Goal: Task Accomplishment & Management: Use online tool/utility

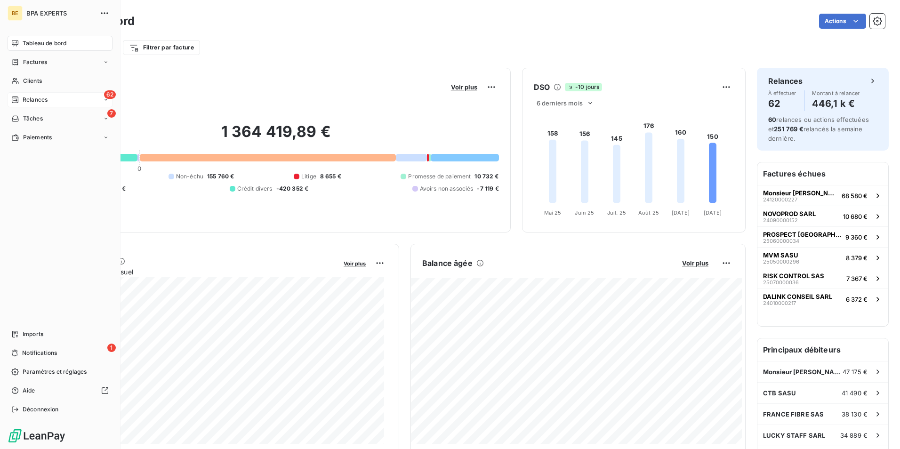
click at [29, 99] on span "Relances" at bounding box center [35, 100] width 25 height 8
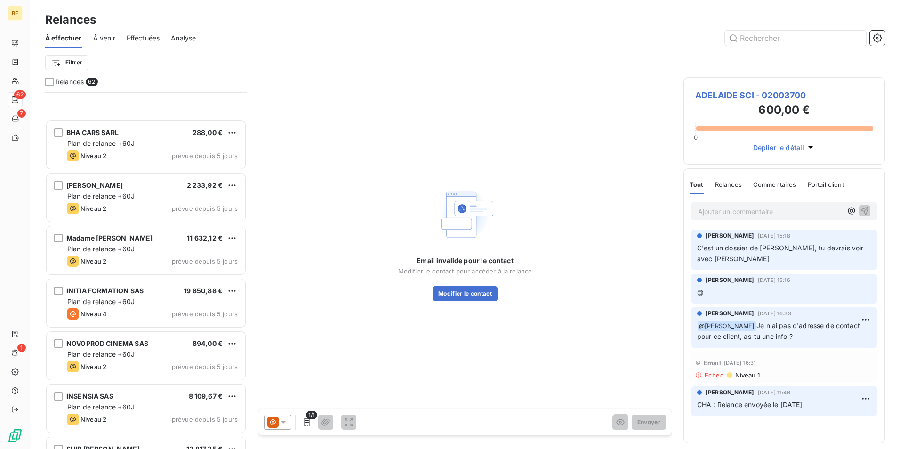
scroll to position [424, 0]
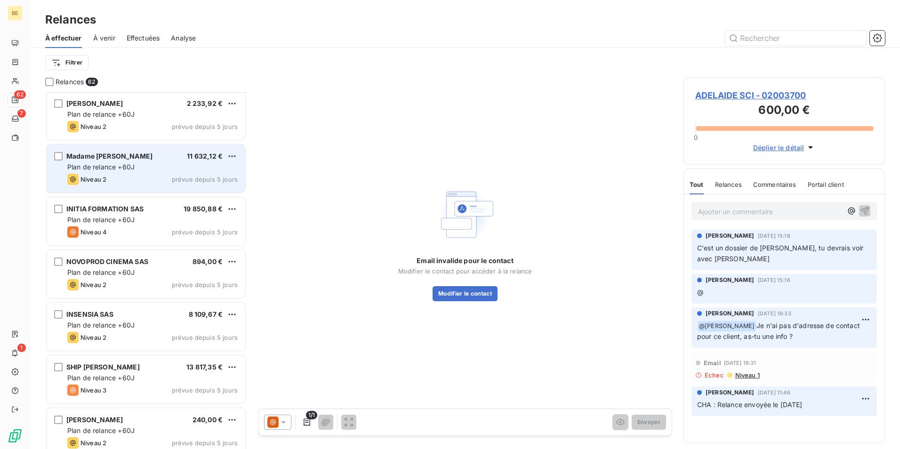
click at [172, 163] on div "Plan de relance +60J" at bounding box center [152, 166] width 170 height 9
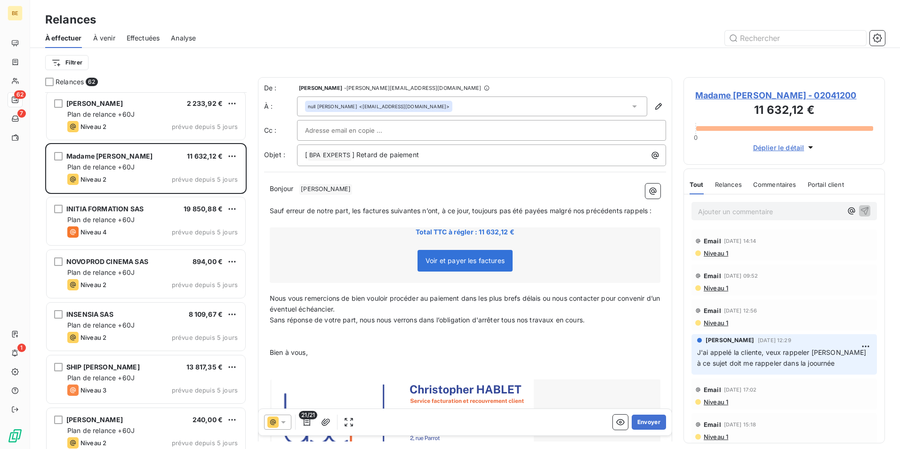
click at [284, 423] on icon at bounding box center [283, 423] width 5 height 2
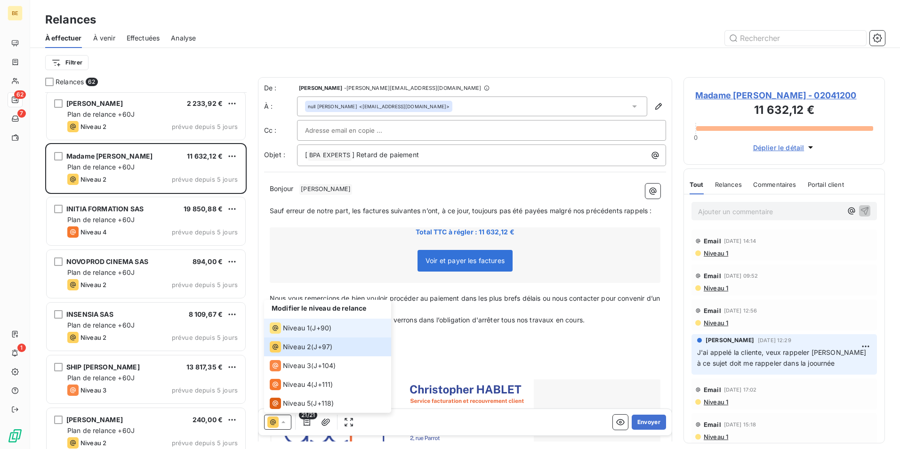
click at [311, 332] on div "Niveau 1 ( J+90 )" at bounding box center [301, 328] width 62 height 11
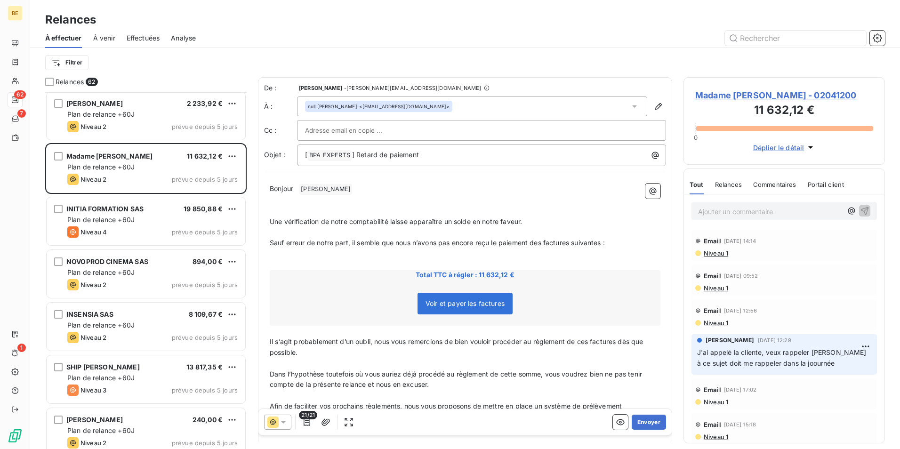
click at [348, 134] on input "text" at bounding box center [355, 130] width 101 height 14
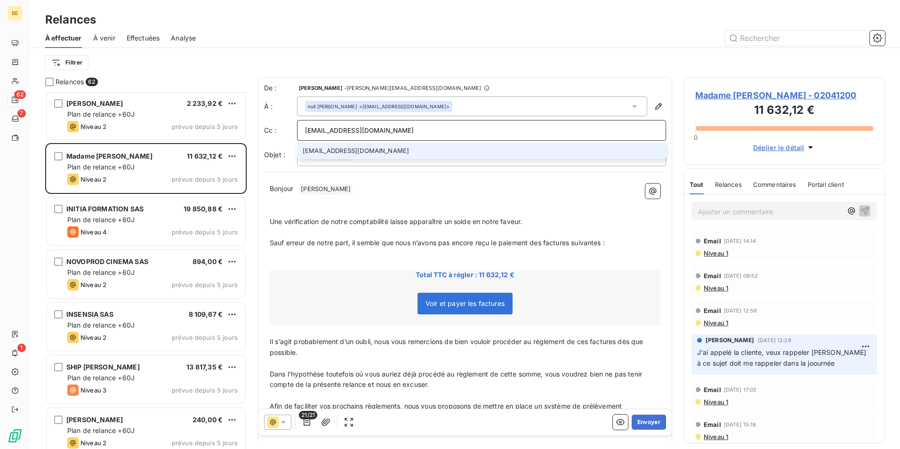
type input "[EMAIL_ADDRESS][DOMAIN_NAME]"
click at [346, 152] on li "[EMAIL_ADDRESS][DOMAIN_NAME]" at bounding box center [481, 151] width 369 height 16
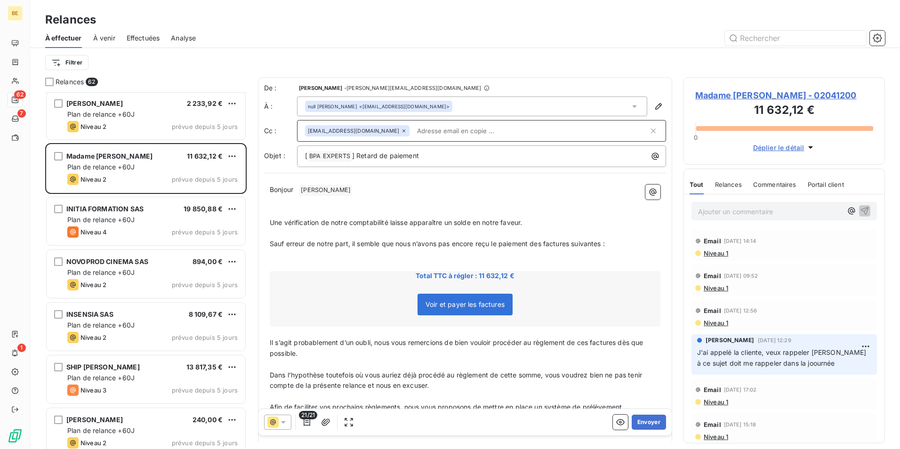
click at [475, 196] on p "﻿" at bounding box center [465, 201] width 391 height 11
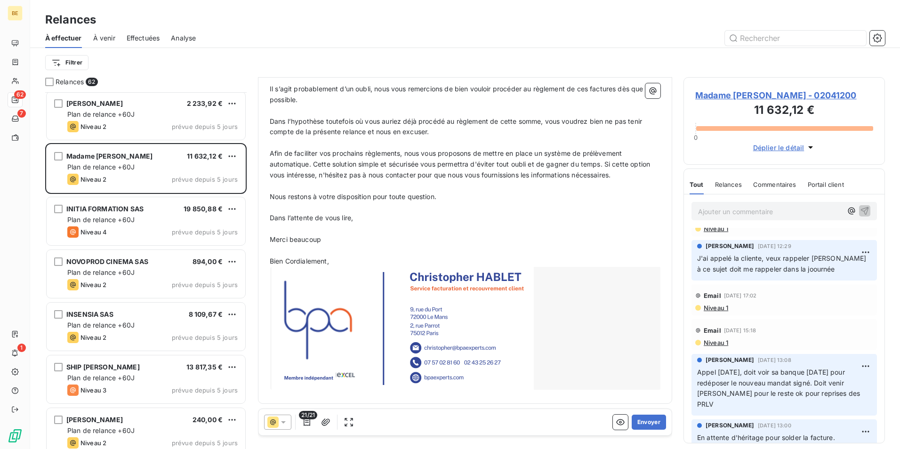
scroll to position [255, 0]
click at [642, 422] on button "Envoyer" at bounding box center [649, 422] width 34 height 15
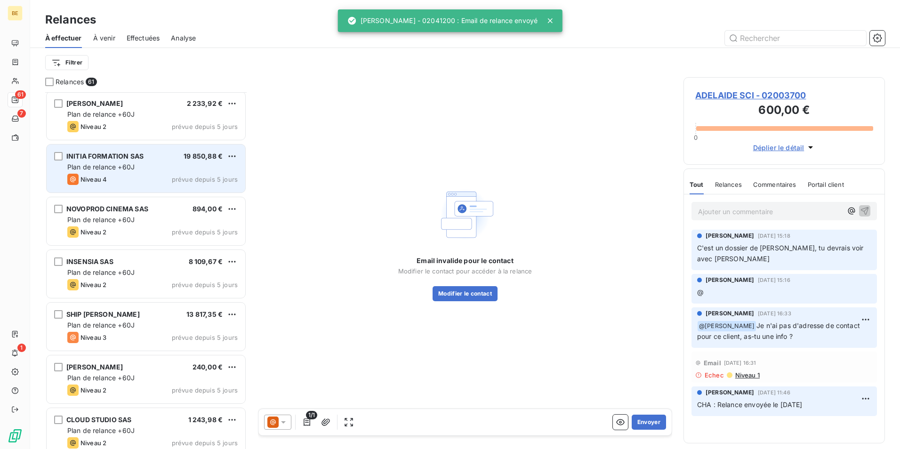
click at [178, 170] on div "Plan de relance +60J" at bounding box center [152, 166] width 170 height 9
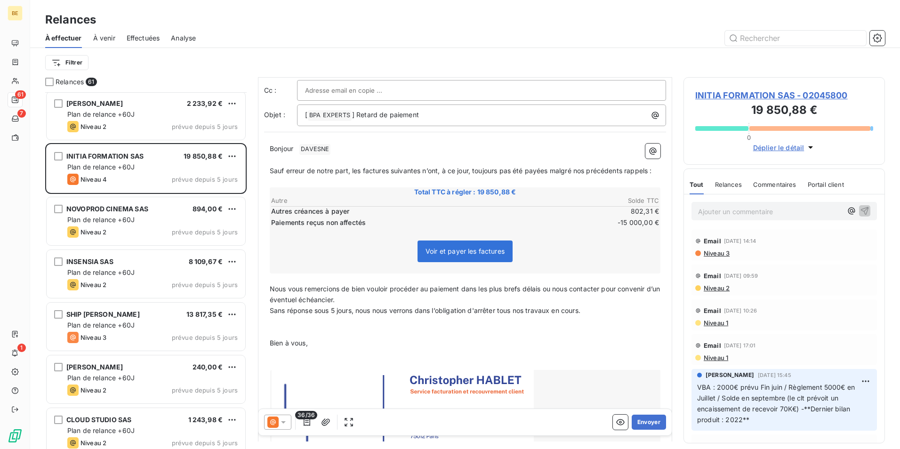
scroll to position [155, 0]
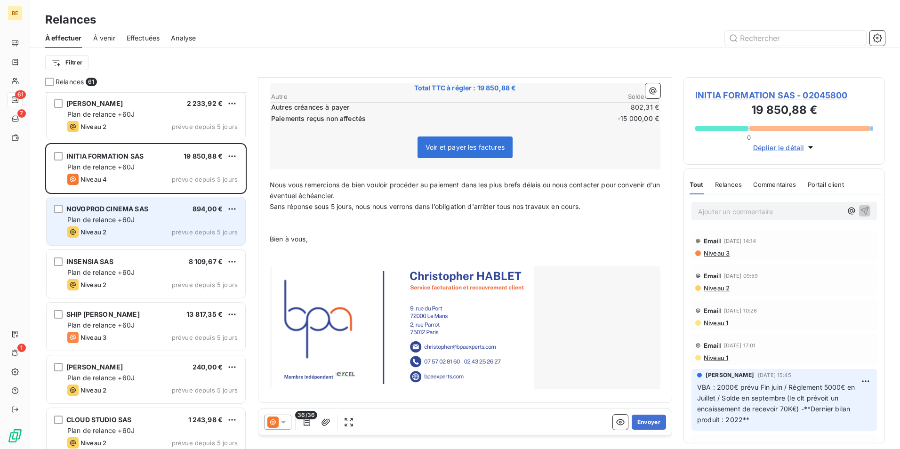
click at [178, 209] on div "NOVOPROD CINEMA SAS 894,00 €" at bounding box center [152, 209] width 170 height 8
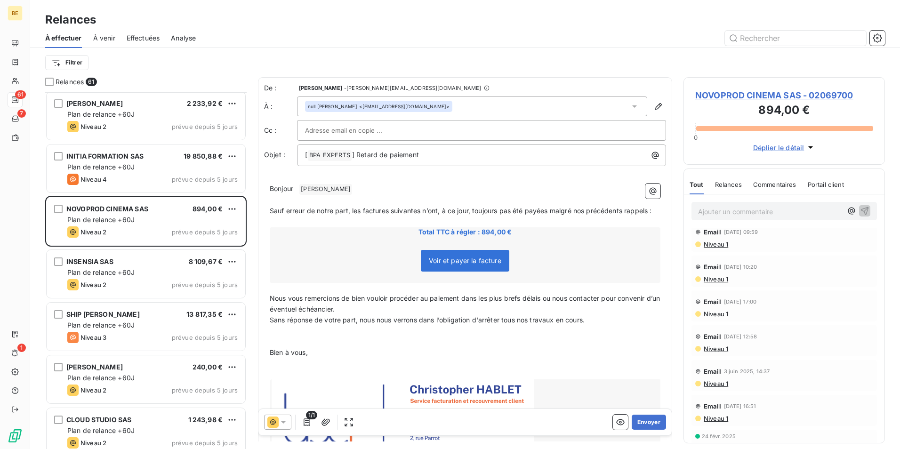
scroll to position [110, 0]
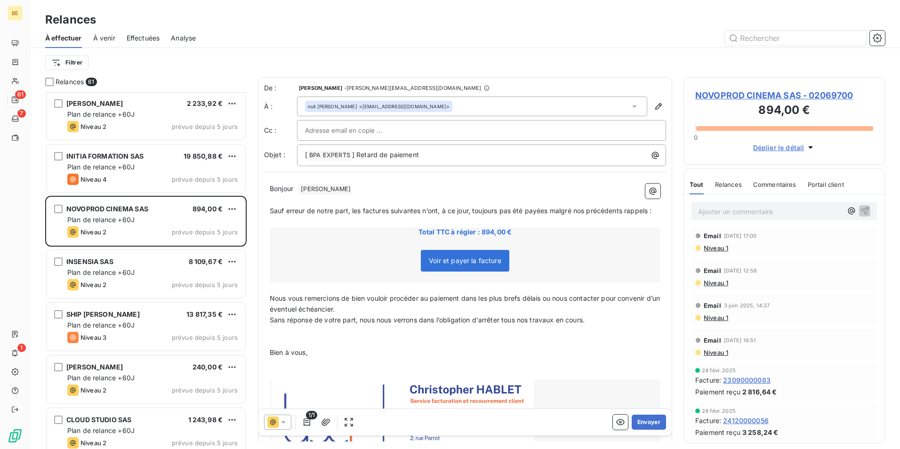
click at [784, 184] on span "Commentaires" at bounding box center [775, 185] width 43 height 8
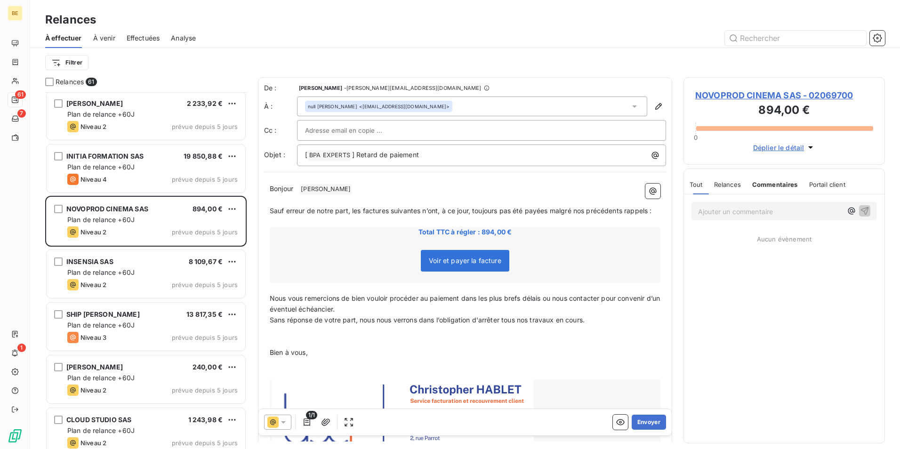
scroll to position [0, 0]
click at [703, 185] on span "Tout" at bounding box center [696, 185] width 13 height 8
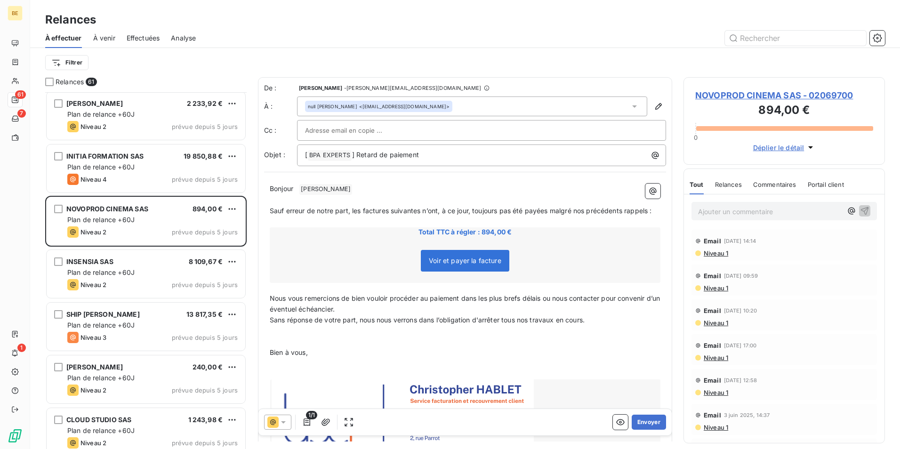
click at [282, 424] on icon at bounding box center [283, 422] width 9 height 9
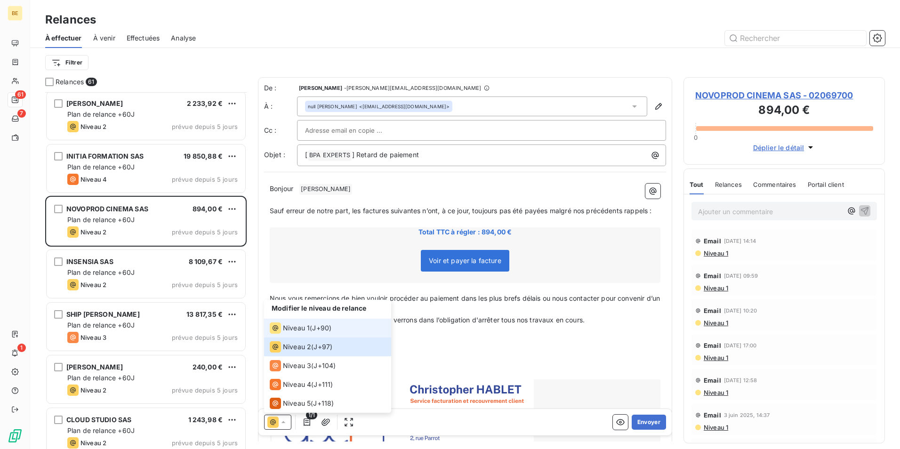
click at [301, 333] on div "Niveau 1" at bounding box center [290, 328] width 40 height 11
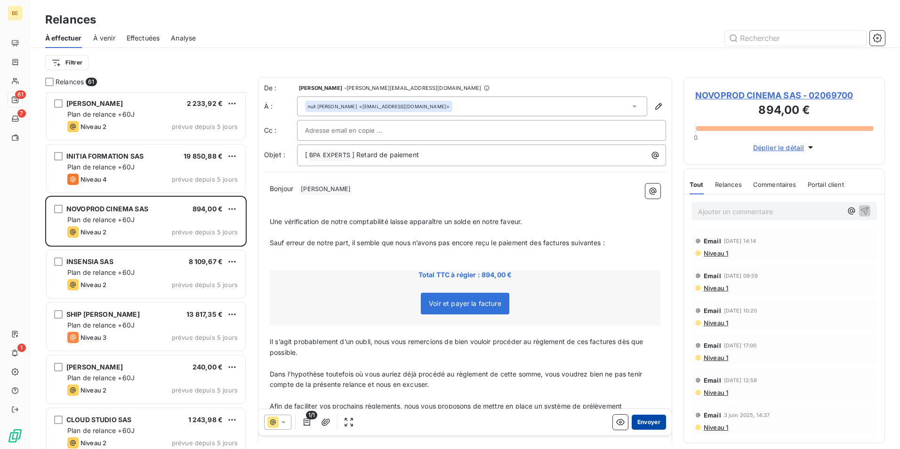
click at [640, 426] on button "Envoyer" at bounding box center [649, 422] width 34 height 15
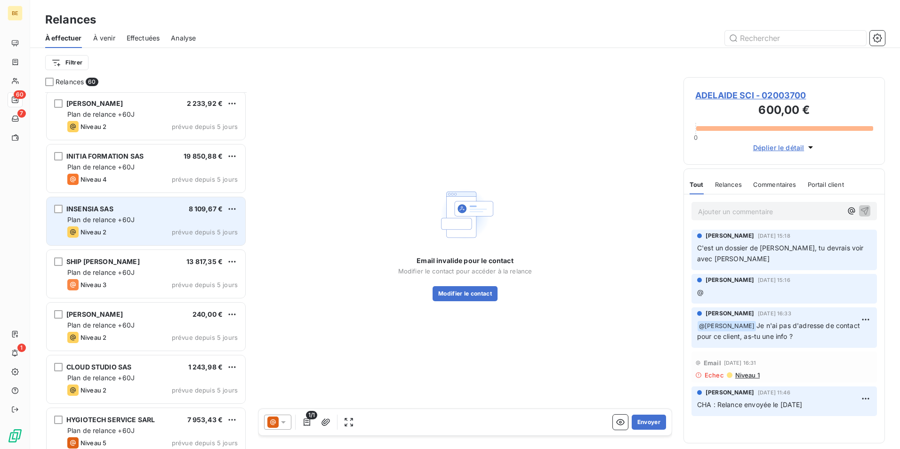
click at [129, 220] on span "Plan de relance +60J" at bounding box center [100, 220] width 67 height 8
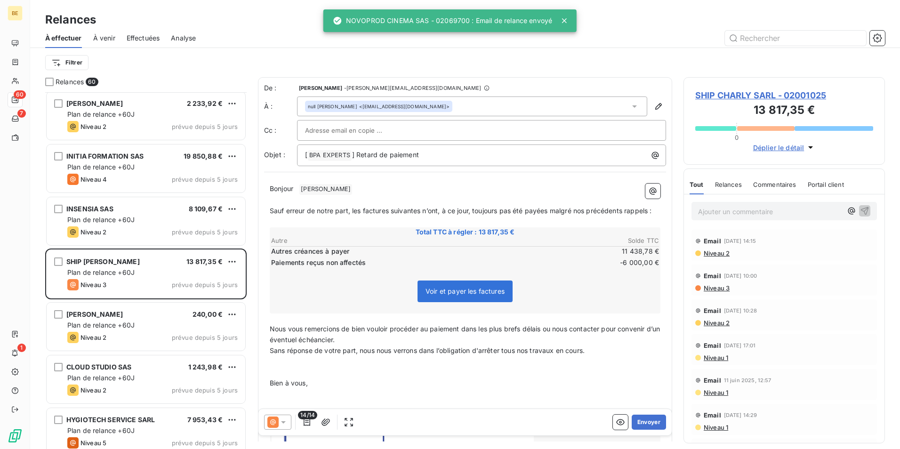
click at [283, 421] on icon at bounding box center [283, 422] width 9 height 9
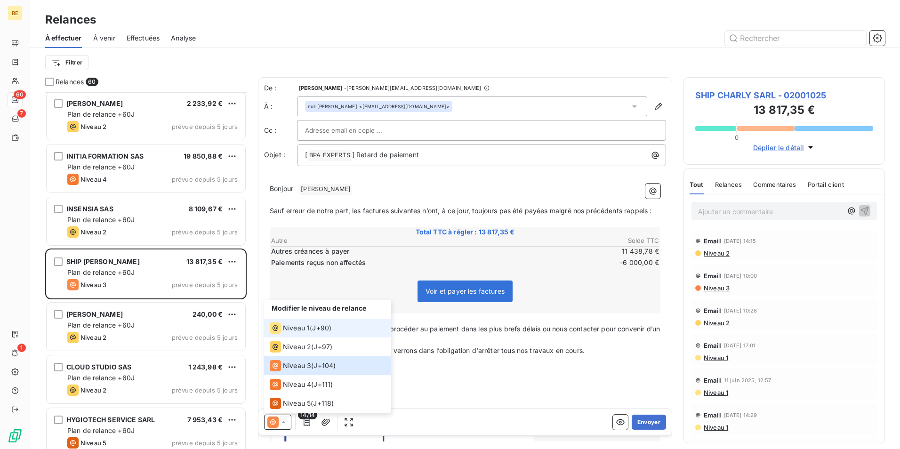
click at [305, 327] on span "Niveau 1" at bounding box center [296, 328] width 27 height 9
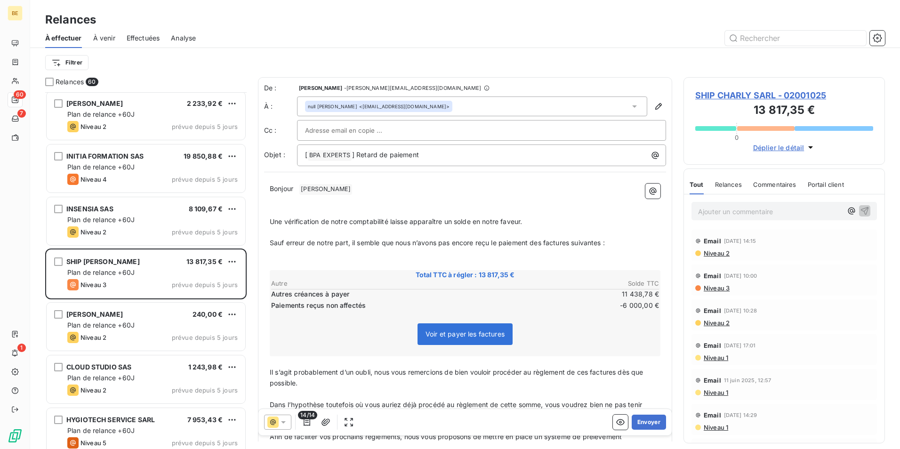
click at [729, 97] on span "SHIP CHARLY SARL - 02001025" at bounding box center [785, 95] width 178 height 13
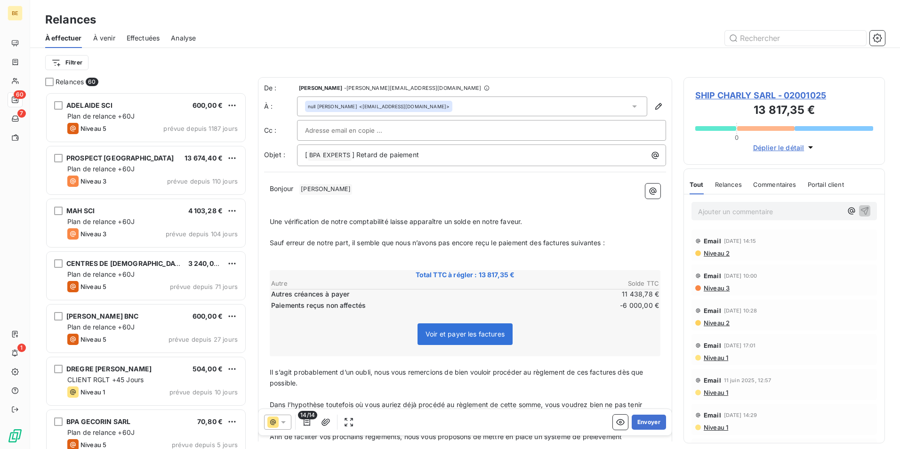
scroll to position [350, 195]
click at [271, 424] on icon at bounding box center [273, 423] width 6 height 6
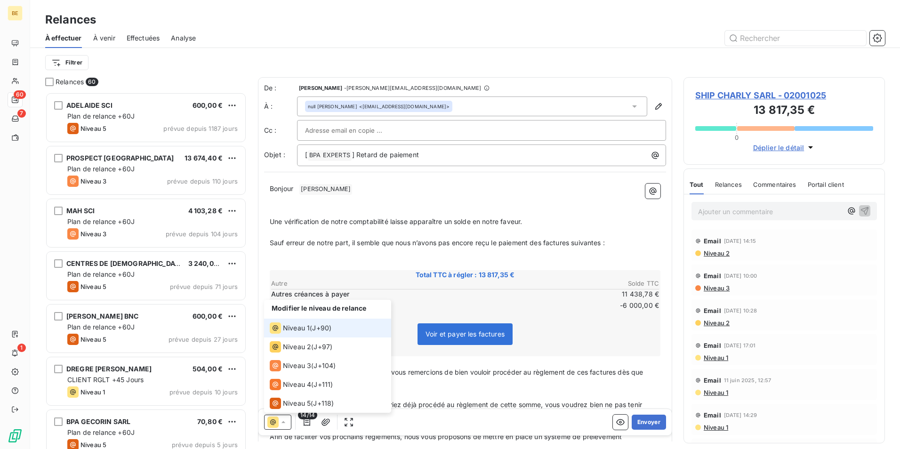
click at [271, 424] on icon at bounding box center [273, 423] width 6 height 6
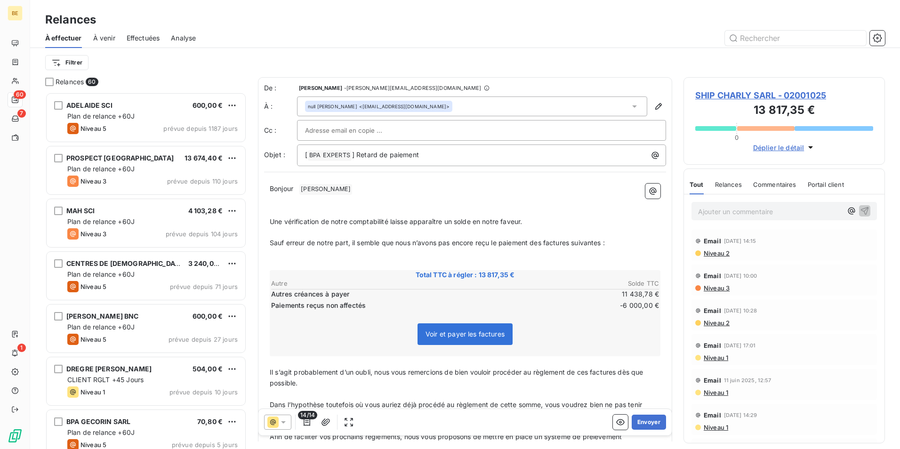
click at [332, 130] on input "text" at bounding box center [355, 130] width 101 height 14
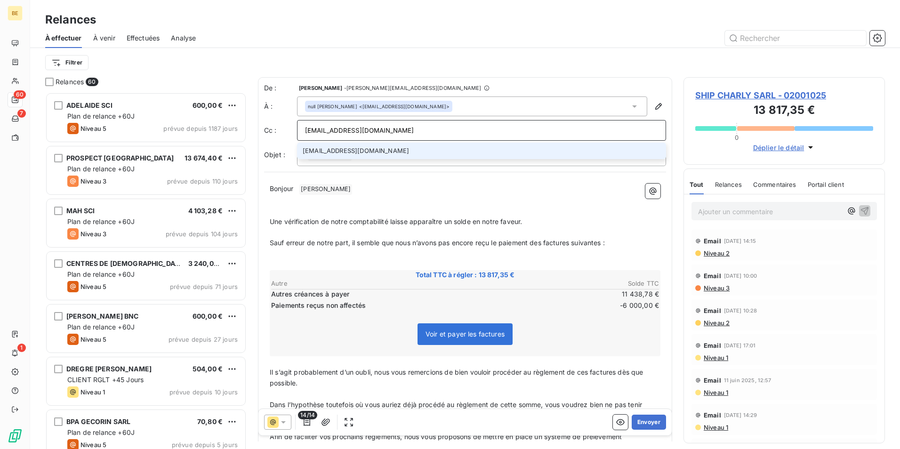
type input "[EMAIL_ADDRESS][DOMAIN_NAME]"
click at [341, 156] on li "[EMAIL_ADDRESS][DOMAIN_NAME]" at bounding box center [481, 151] width 369 height 16
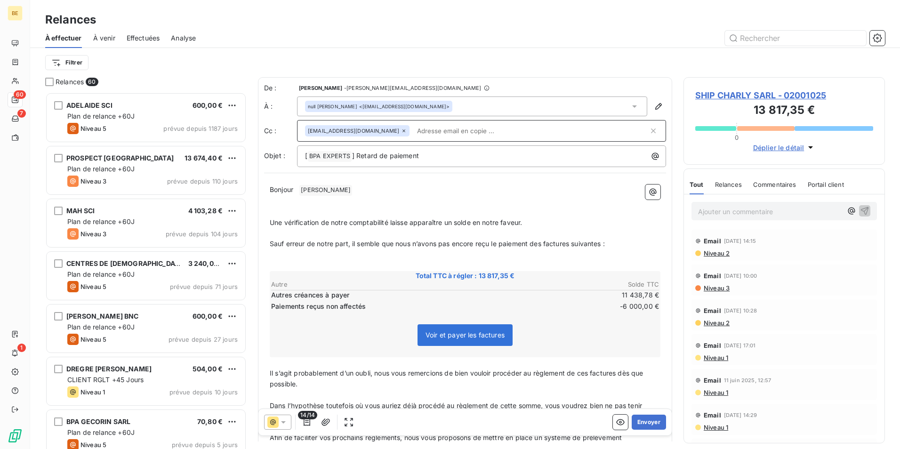
click at [439, 183] on div "Bonjour ﻿ [PERSON_NAME] ﻿ ﻿ ﻿ Une vérification de notre comptabilité laisse app…" at bounding box center [465, 430] width 402 height 503
click at [646, 422] on button "Envoyer" at bounding box center [649, 422] width 34 height 15
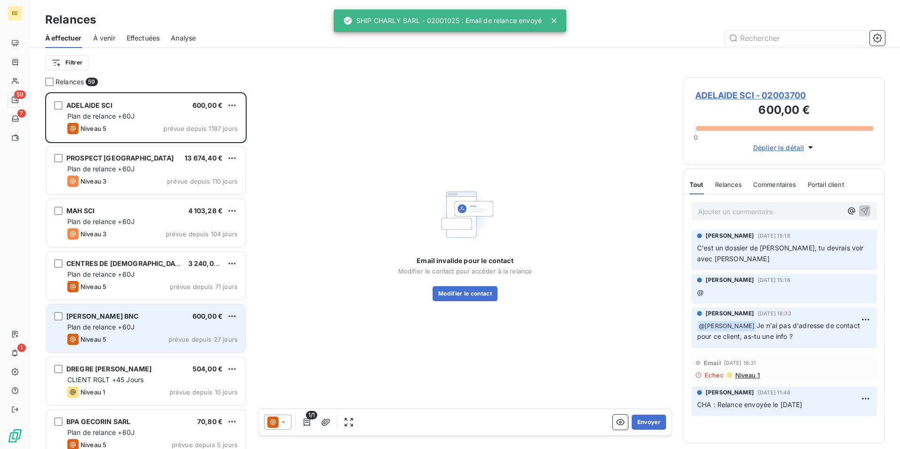
click at [136, 347] on div "[PERSON_NAME] BNC 600,00 € Plan de relance +60J Niveau 5 prévue depuis 27 jours" at bounding box center [146, 329] width 199 height 48
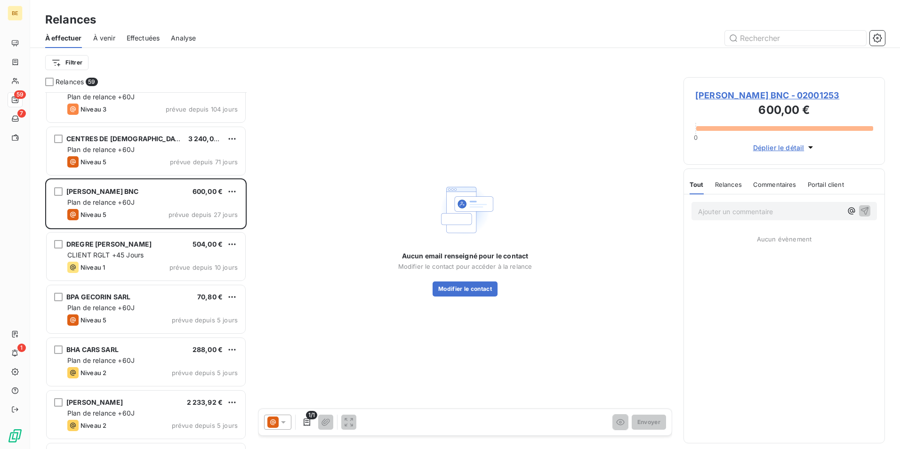
scroll to position [142, 0]
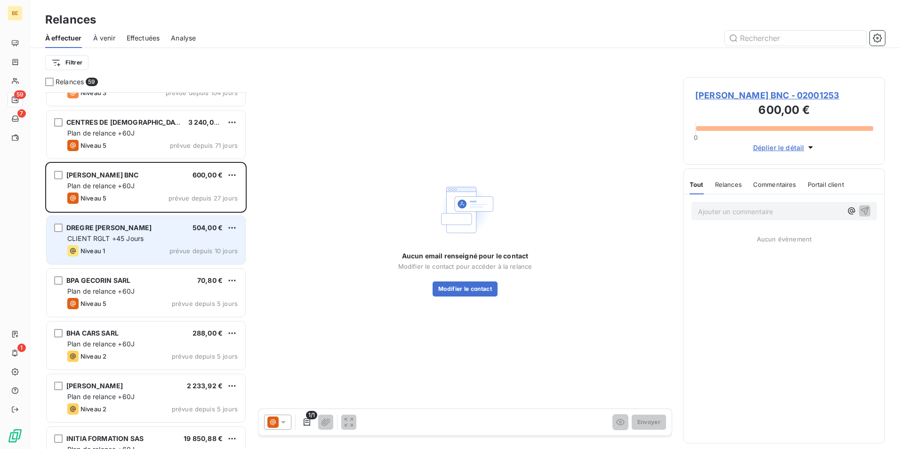
click at [135, 255] on div "Niveau 1 prévue depuis 10 jours" at bounding box center [152, 250] width 170 height 11
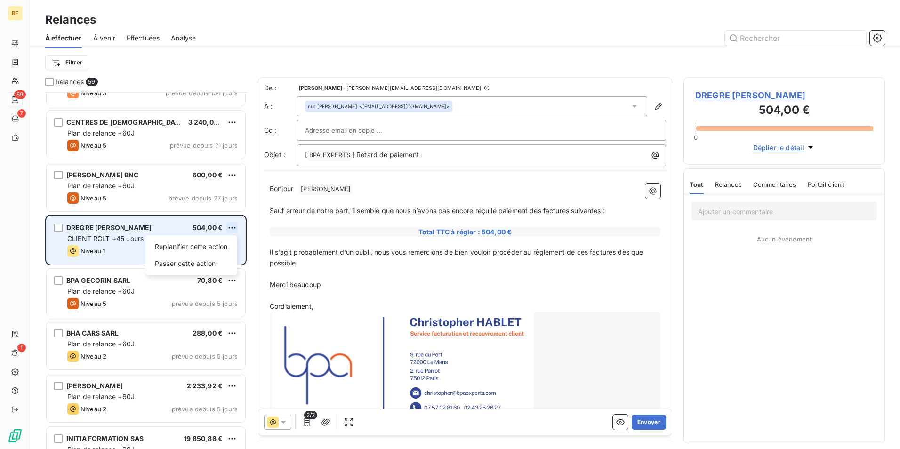
click at [232, 228] on html "BE 59 7 1 Relances À effectuer À venir Effectuées Analyse Filtrer Relances 59 P…" at bounding box center [450, 224] width 900 height 449
click at [209, 266] on div "Passer cette action" at bounding box center [191, 263] width 84 height 15
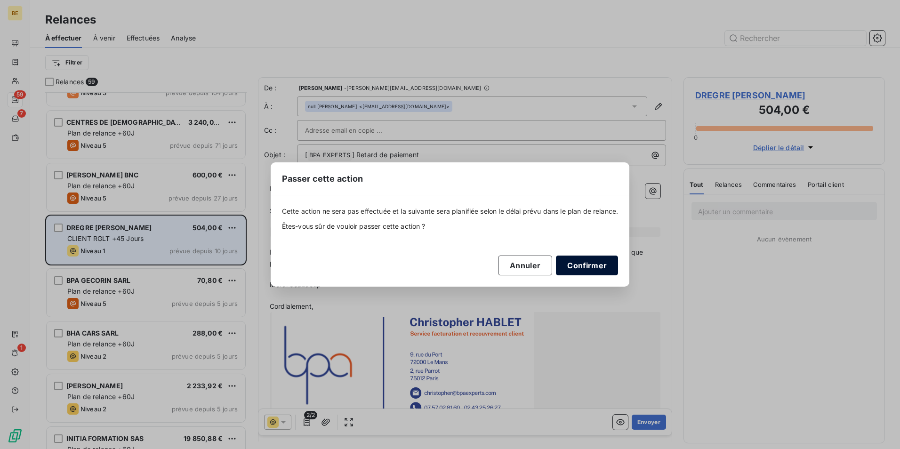
click at [591, 263] on button "Confirmer" at bounding box center [587, 266] width 62 height 20
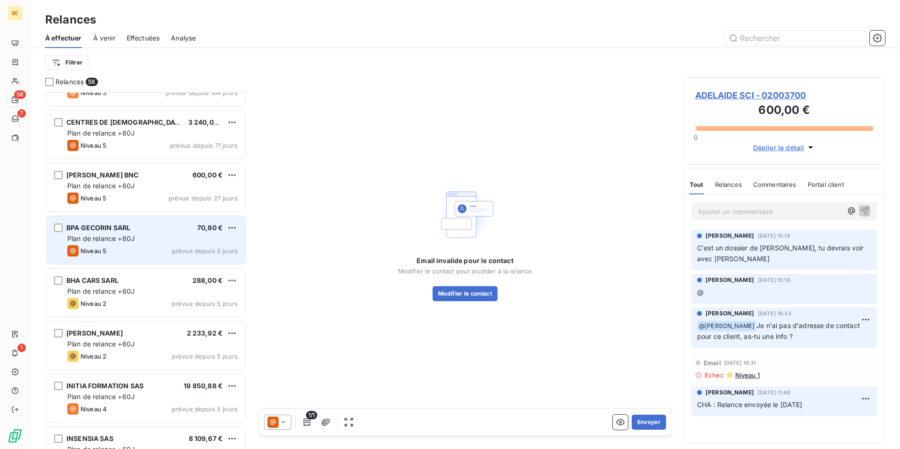
click at [154, 254] on div "Niveau 5 prévue depuis 5 jours" at bounding box center [152, 250] width 170 height 11
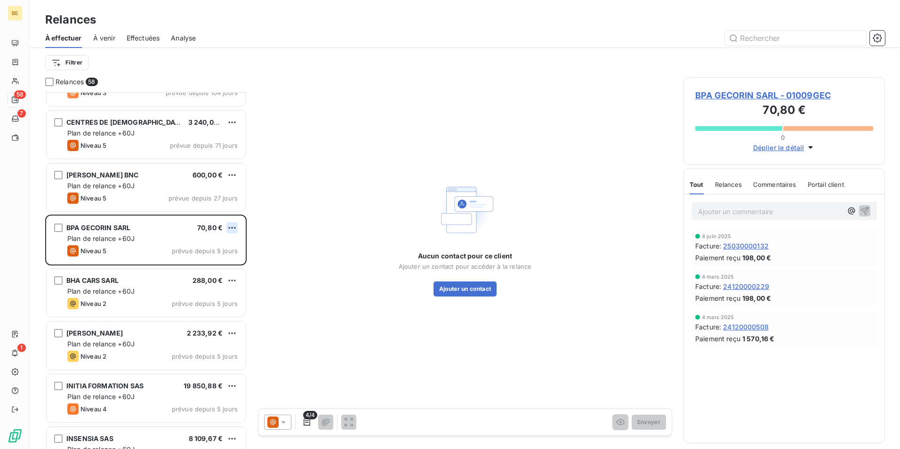
click at [229, 228] on html "BE 58 7 1 Relances À effectuer À venir Effectuées Analyse Filtrer Relances 58 P…" at bounding box center [450, 224] width 900 height 449
click at [221, 263] on div "Passer cette action" at bounding box center [191, 263] width 84 height 15
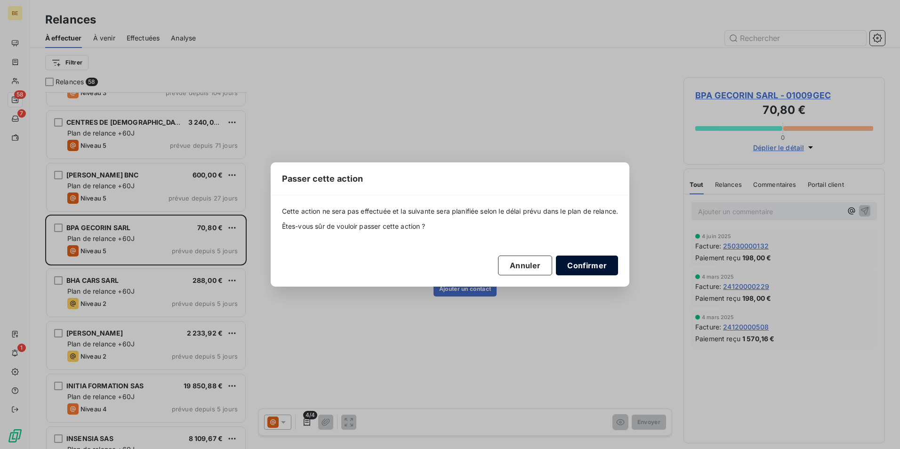
click at [618, 269] on button "Confirmer" at bounding box center [587, 266] width 62 height 20
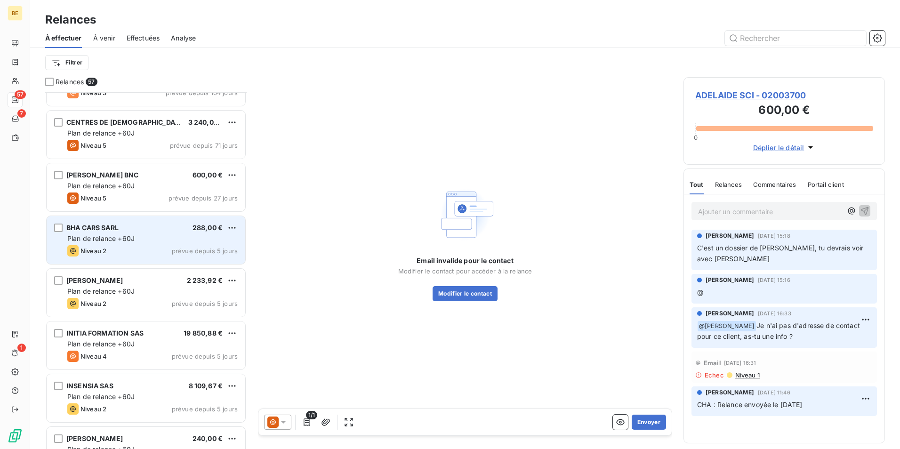
click at [130, 245] on div "BHA CARS SARL 288,00 € Plan de relance +60J Niveau 2 prévue depuis 5 jours" at bounding box center [146, 240] width 199 height 48
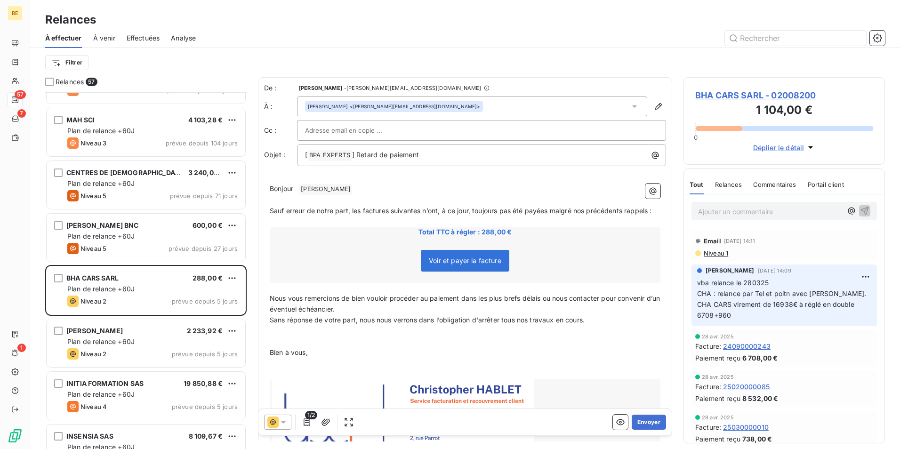
scroll to position [48, 0]
